Goal: Task Accomplishment & Management: Manage account settings

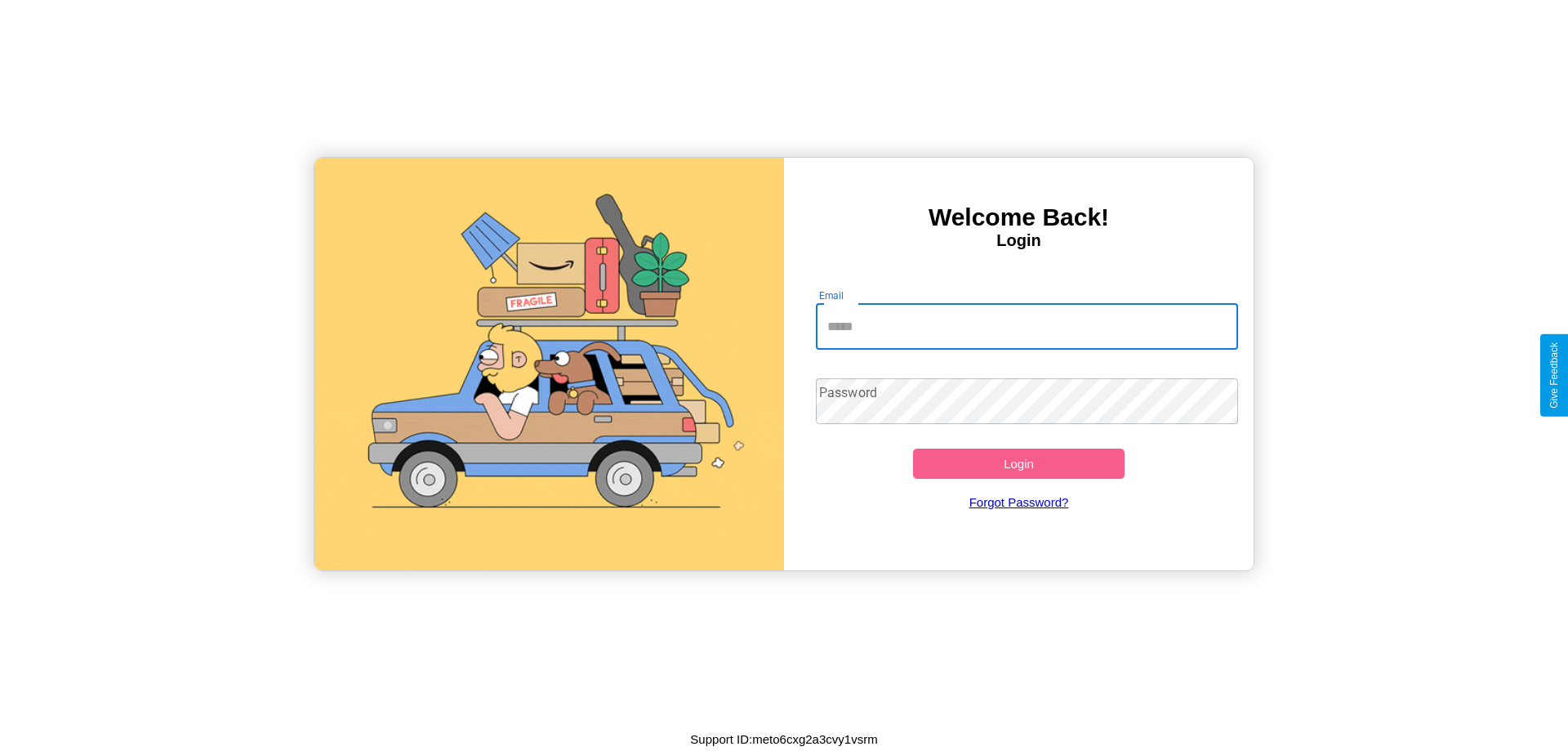
click at [1027, 326] on input "Email" at bounding box center [1027, 327] width 423 height 46
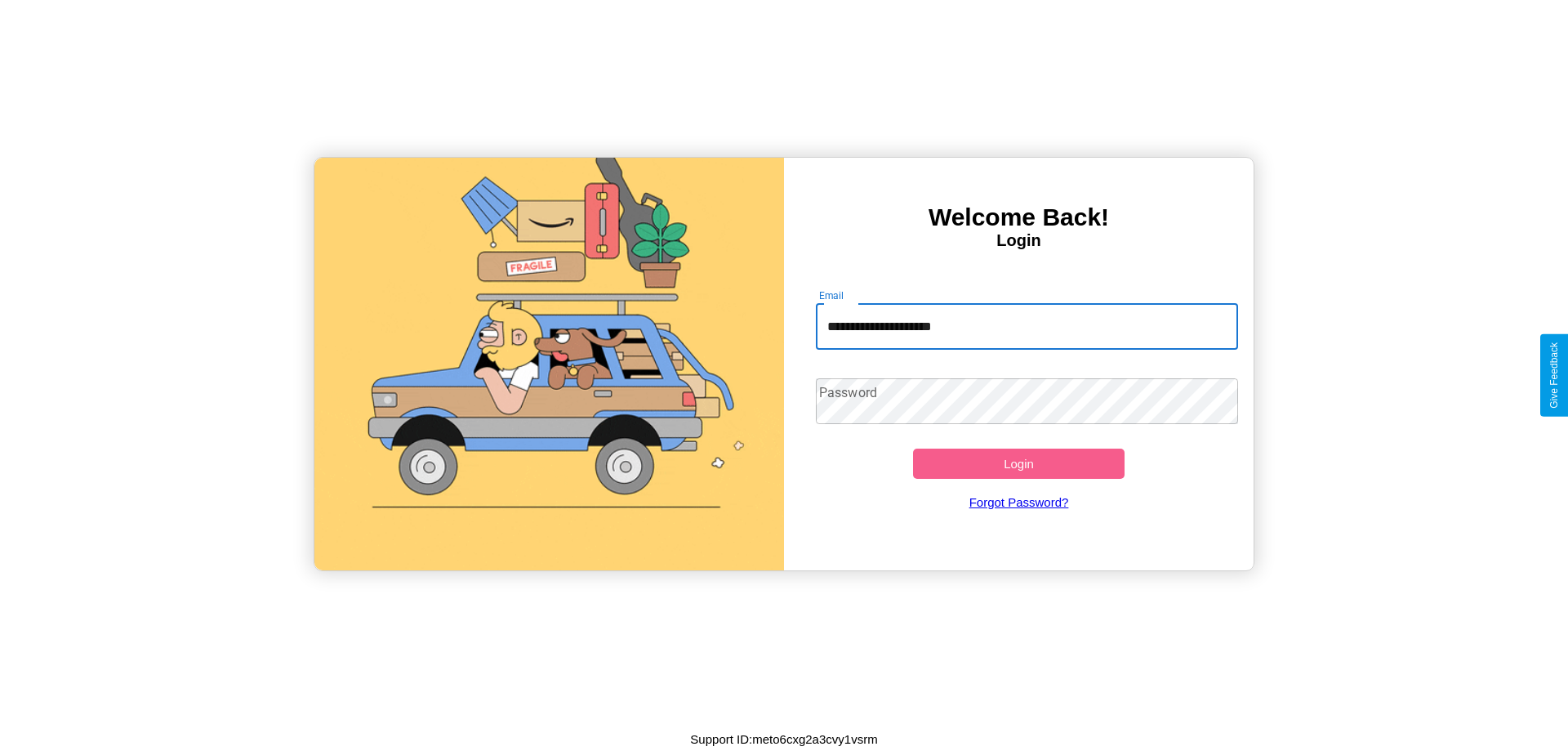
type input "**********"
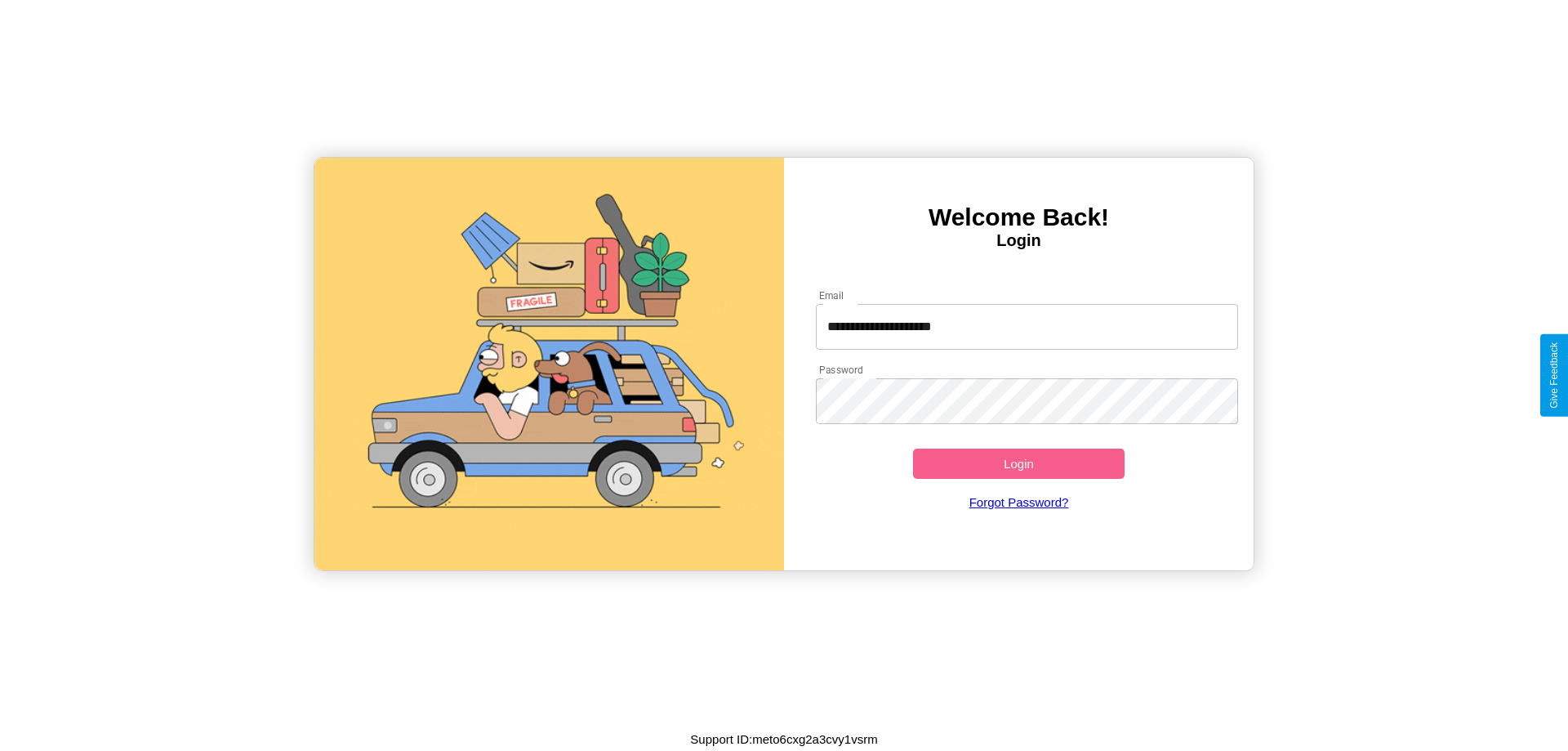
click at [1018, 463] on button "Login" at bounding box center [1018, 464] width 211 height 30
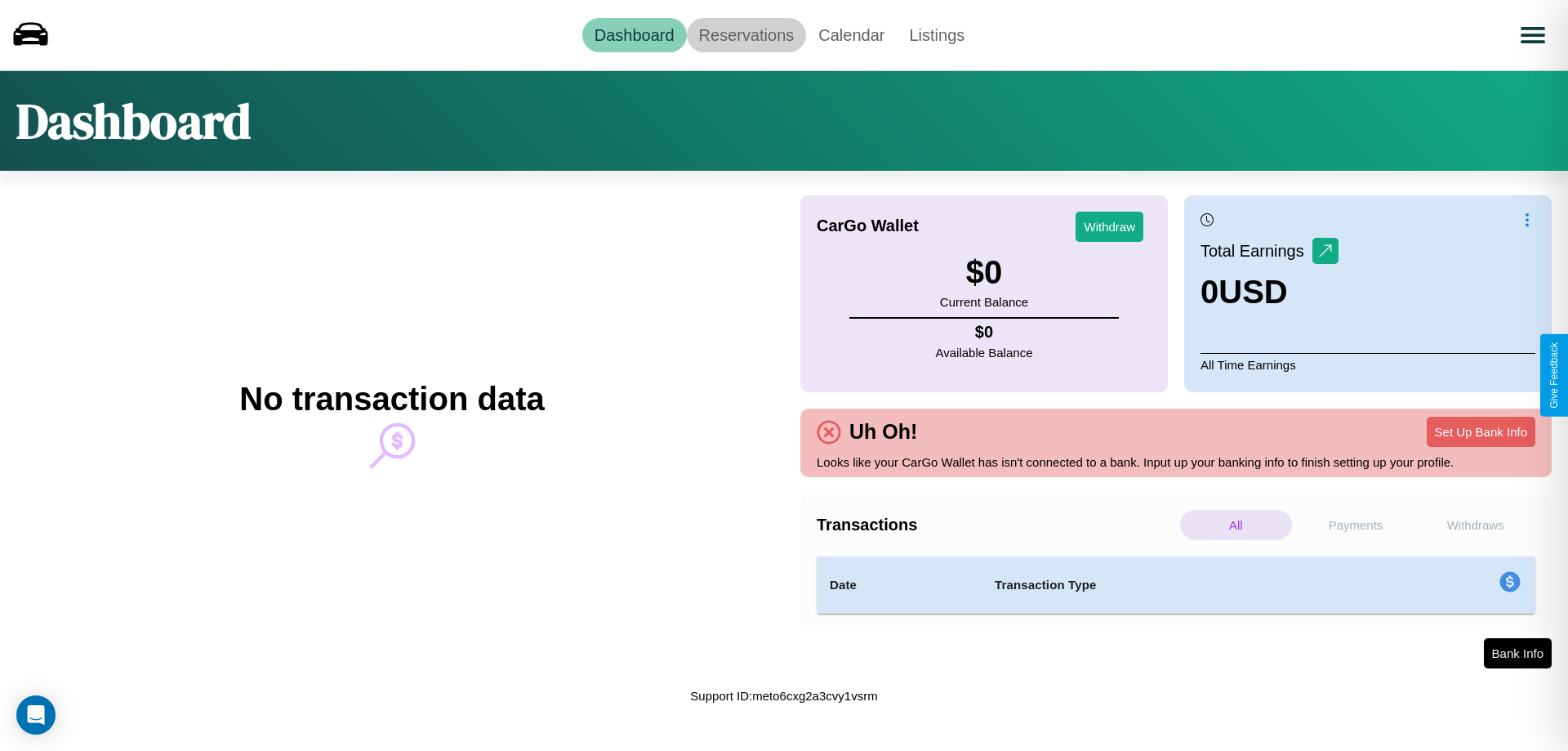
click at [746, 35] on link "Reservations" at bounding box center [746, 35] width 120 height 35
